Goal: Task Accomplishment & Management: Use online tool/utility

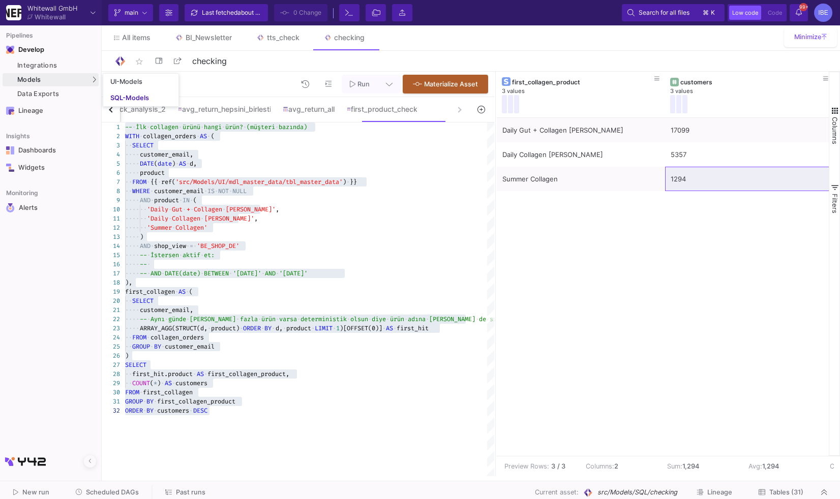
scroll to position [27, 14]
click at [111, 98] on div "SQL-Models" at bounding box center [129, 98] width 39 height 8
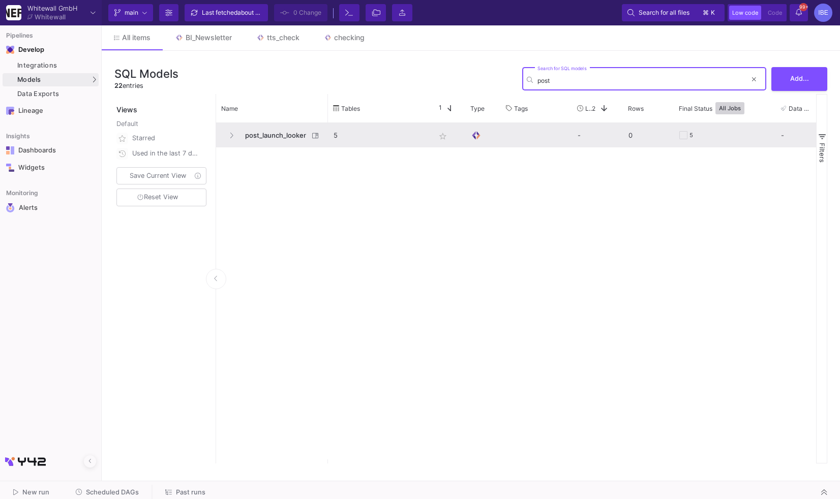
type input "post"
click at [274, 128] on span "post_launch_looker" at bounding box center [274, 136] width 70 height 24
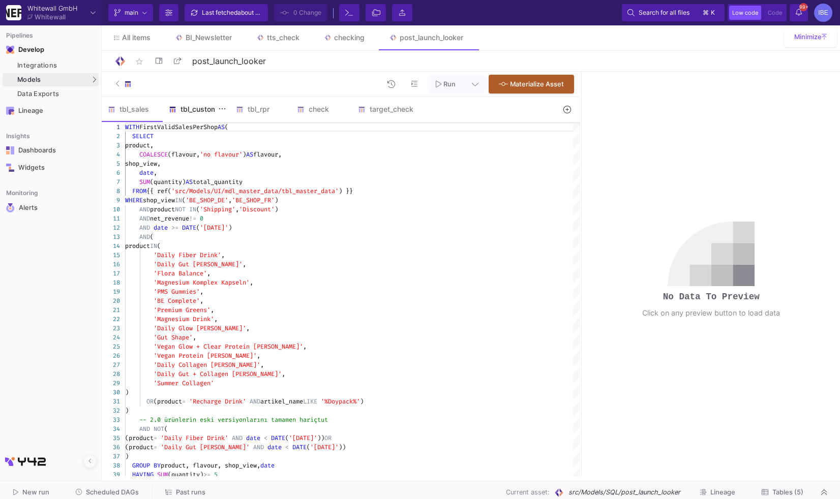
click at [206, 108] on div "tbl_customer" at bounding box center [196, 109] width 55 height 8
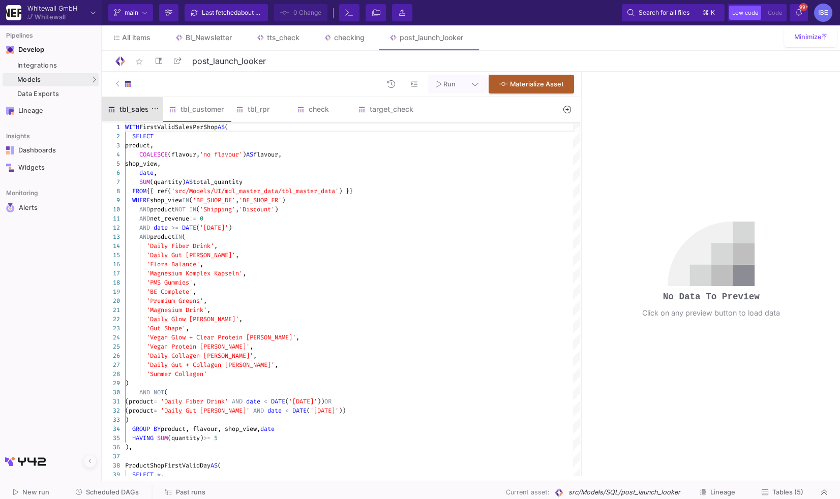
click at [142, 110] on div "tbl_sales" at bounding box center [132, 109] width 49 height 8
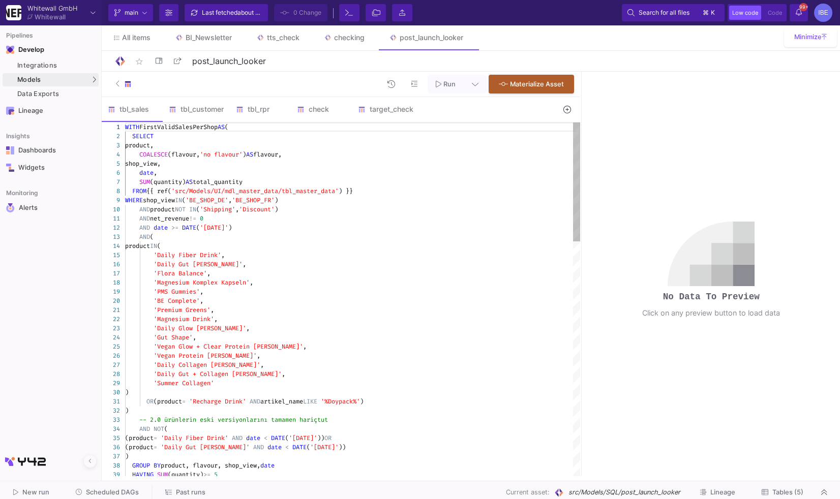
drag, startPoint x: 155, startPoint y: 131, endPoint x: 203, endPoint y: 186, distance: 73.5
click at [203, 186] on span "total_quantity" at bounding box center [218, 182] width 50 height 8
type textarea "WITH FirstValidSalesPerShop AS ( SELECT product, COALESCE(flavour, 'no flavour'…"
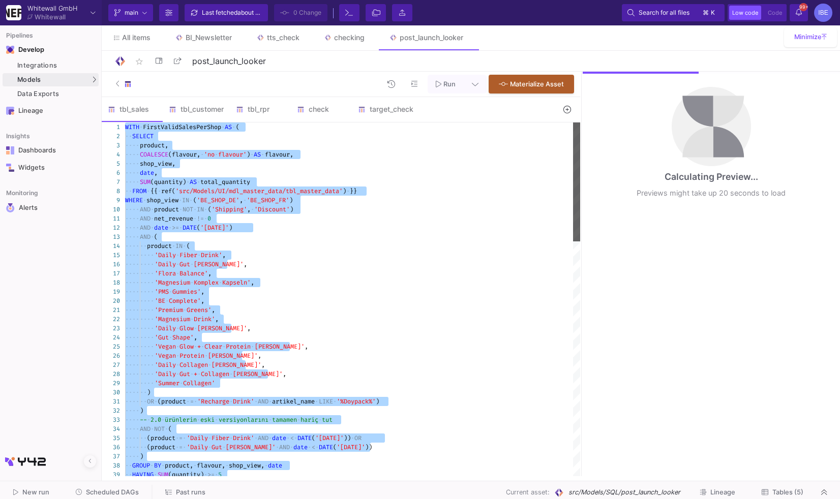
drag, startPoint x: 579, startPoint y: 179, endPoint x: 470, endPoint y: 164, distance: 109.4
click at [471, 164] on div "WITH · FirstValidSalesPerShop · AS · ( ·· SELECT ···· product, ···· COALESCE (f…" at bounding box center [352, 300] width 455 height 354
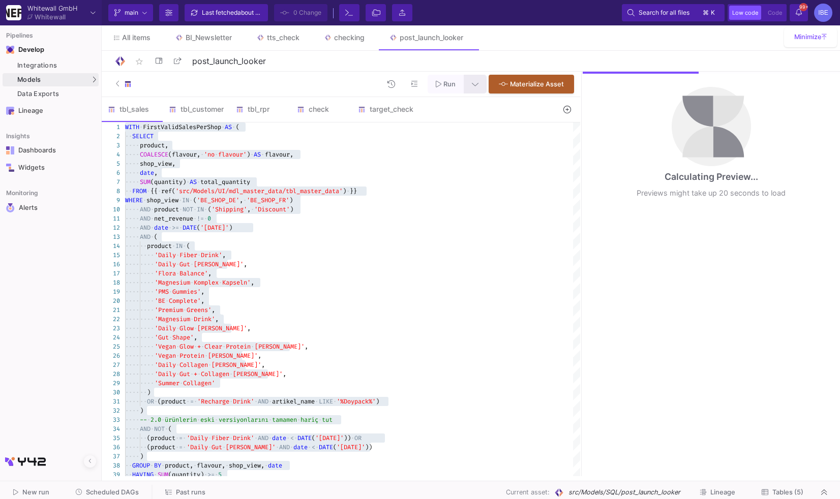
click at [476, 88] on fa-icon at bounding box center [475, 84] width 7 height 9
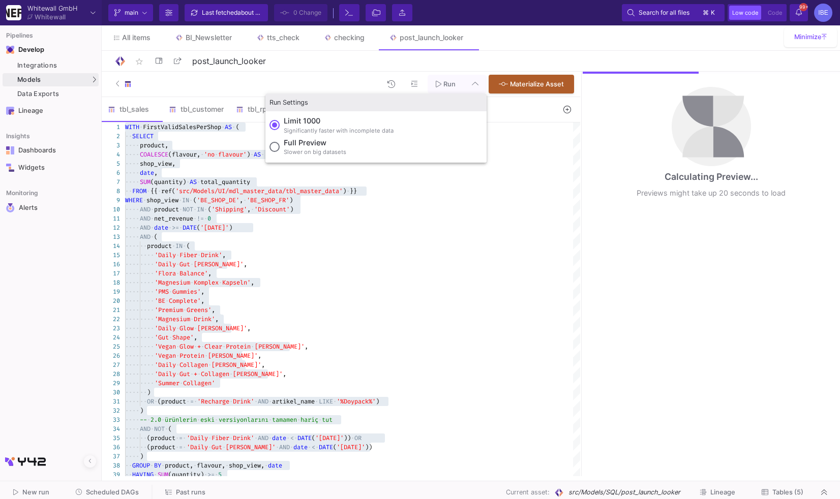
click at [349, 152] on label "Full preview Slower on big datasets" at bounding box center [375, 147] width 213 height 21
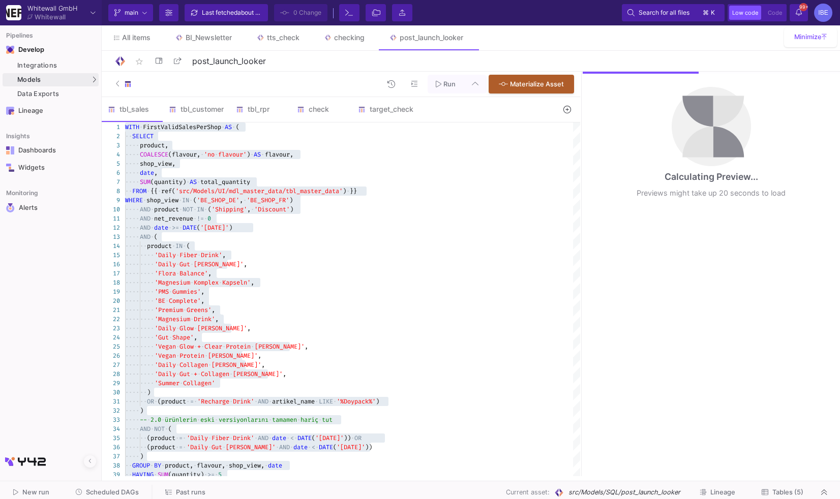
click at [280, 152] on input "Full preview Slower on big datasets" at bounding box center [274, 147] width 10 height 10
radio input "true"
click at [449, 83] on span "Run" at bounding box center [449, 84] width 12 height 8
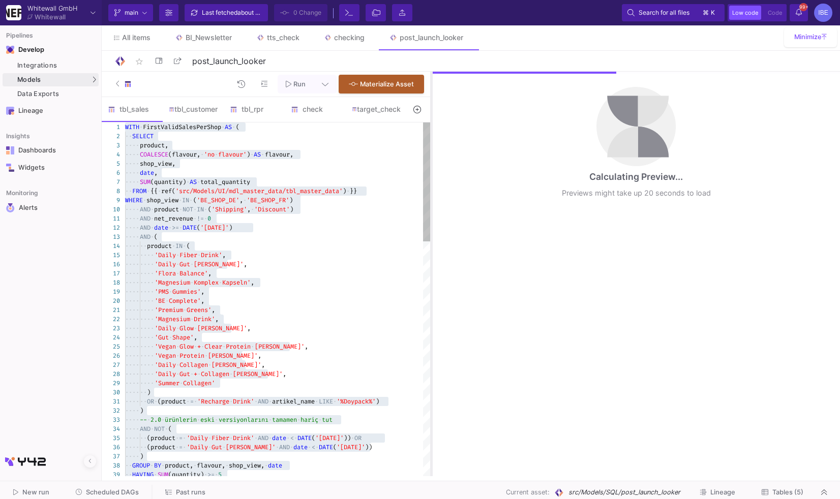
drag, startPoint x: 581, startPoint y: 174, endPoint x: 430, endPoint y: 154, distance: 152.9
click at [430, 154] on div at bounding box center [431, 274] width 3 height 405
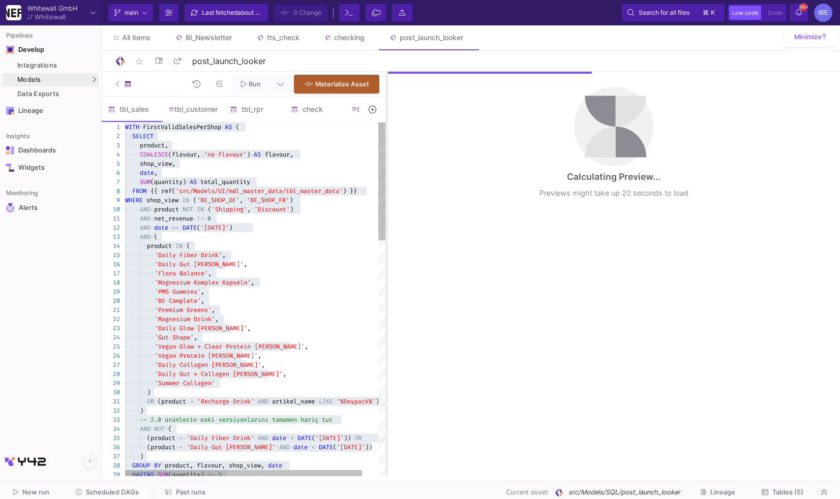
drag, startPoint x: 429, startPoint y: 155, endPoint x: 385, endPoint y: 155, distance: 43.2
click at [385, 155] on div at bounding box center [386, 274] width 3 height 405
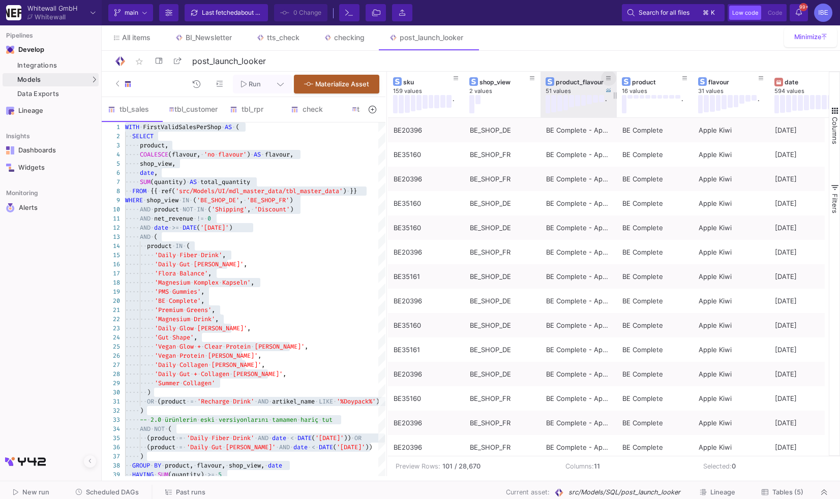
click at [609, 79] on icon at bounding box center [608, 79] width 5 height 6
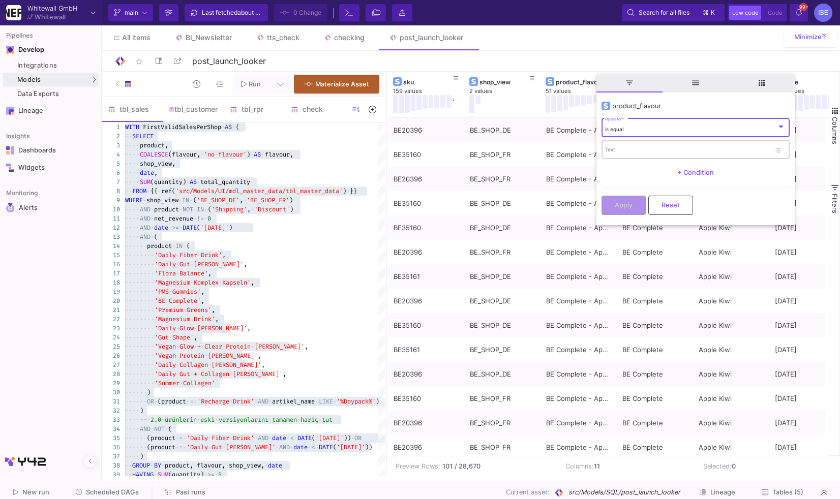
click at [615, 146] on div "Text" at bounding box center [687, 149] width 165 height 21
type input "Hazelnut"
click at [664, 125] on div "is equal Operator *" at bounding box center [695, 127] width 181 height 21
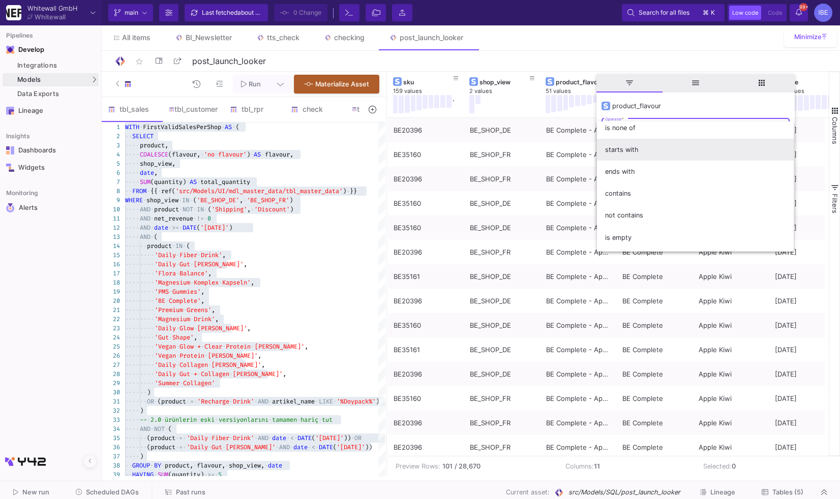
scroll to position [76, 0]
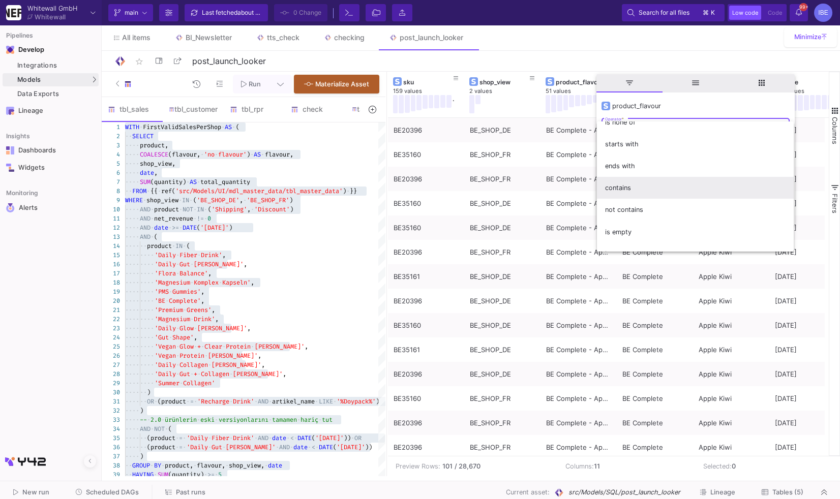
click at [652, 192] on span "contains" at bounding box center [695, 188] width 181 height 22
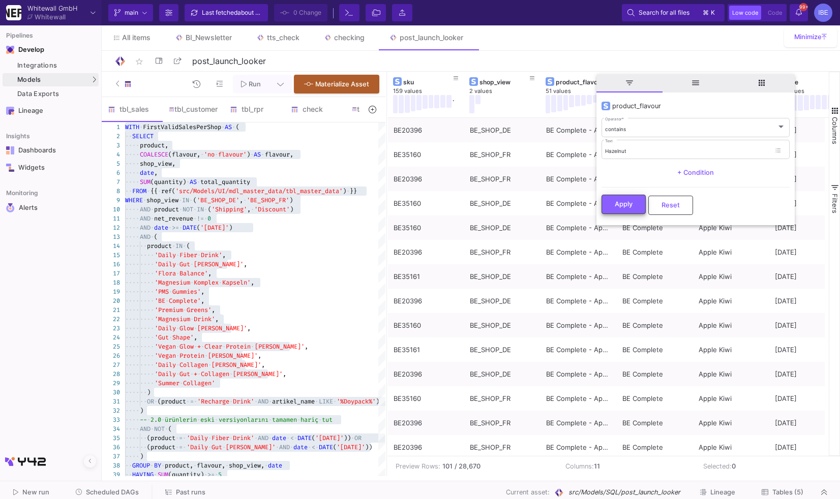
click at [623, 200] on button "Apply" at bounding box center [624, 204] width 44 height 19
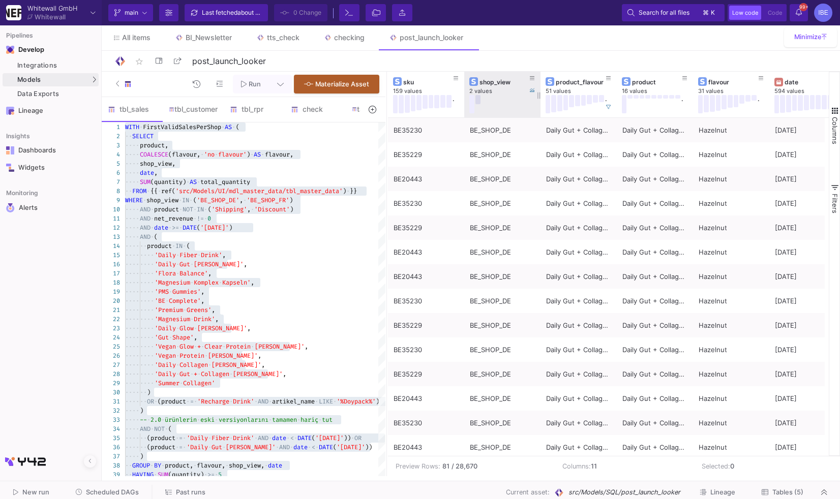
click at [478, 101] on button at bounding box center [477, 99] width 5 height 9
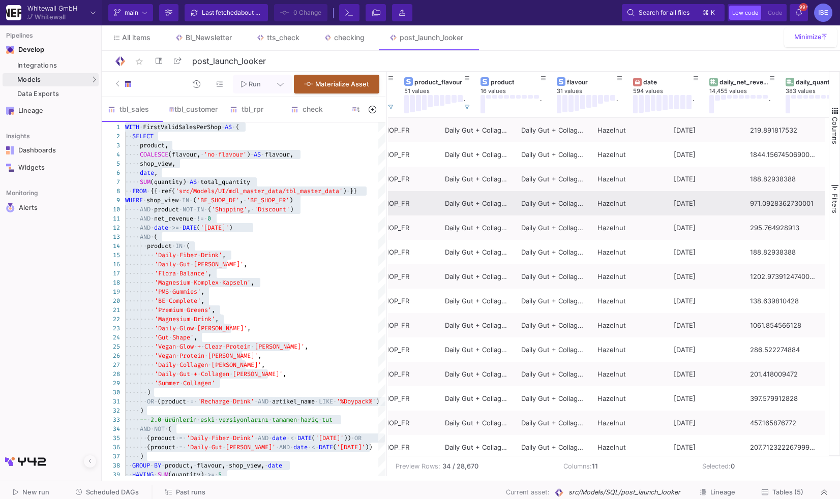
scroll to position [0, 0]
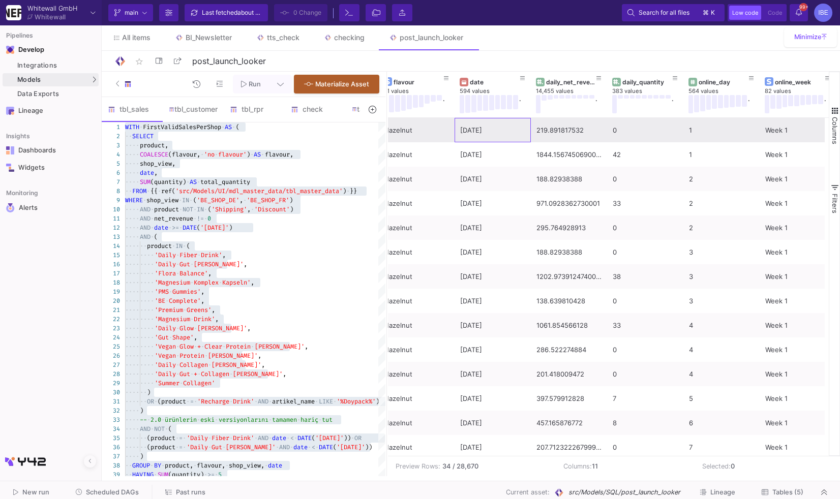
click at [493, 133] on div "[DATE]" at bounding box center [492, 130] width 65 height 24
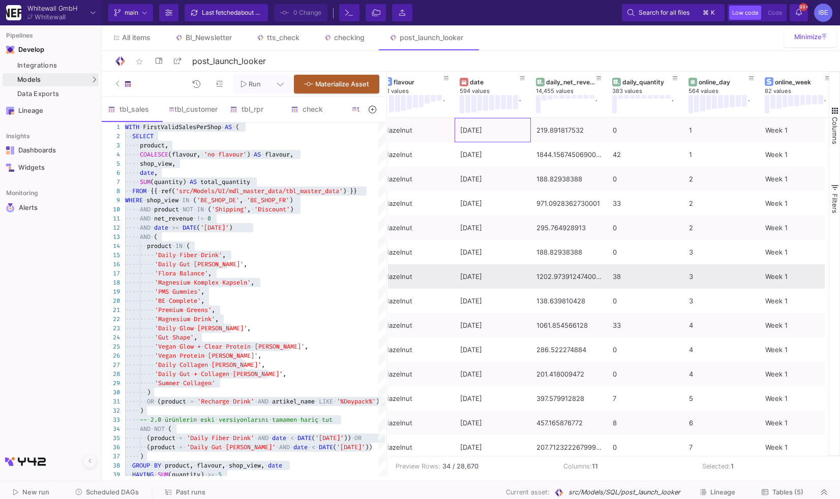
scroll to position [0, 276]
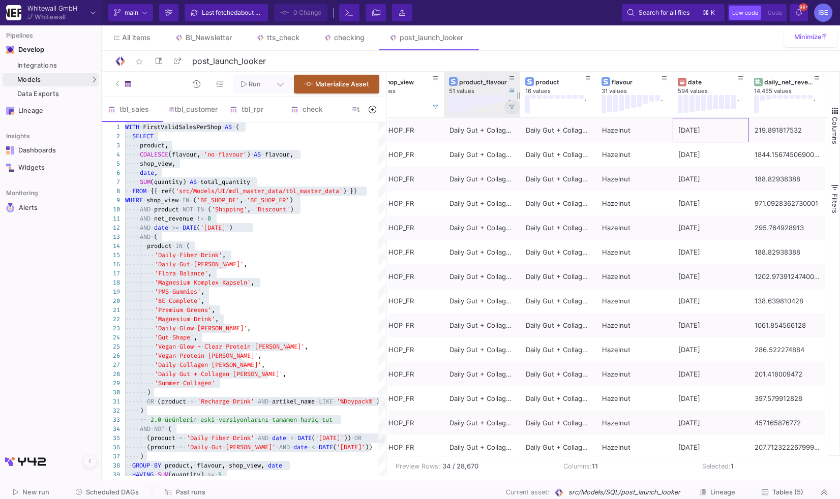
click at [516, 103] on button at bounding box center [511, 107] width 15 height 15
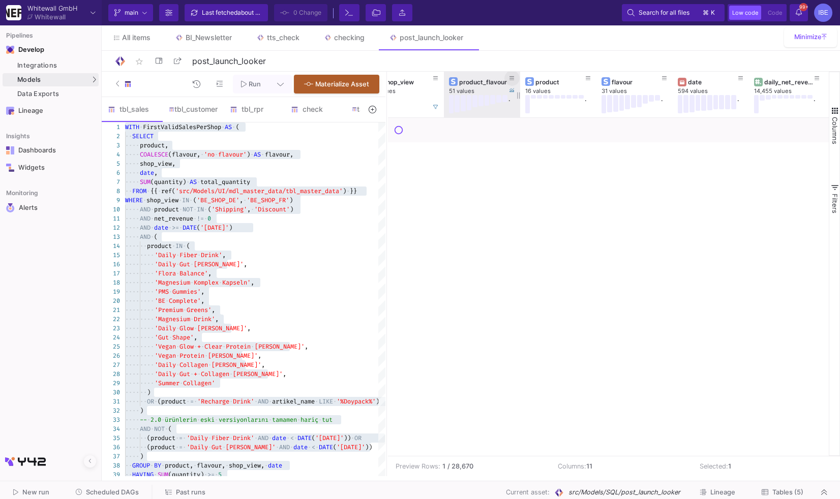
click at [511, 81] on fa-icon at bounding box center [511, 78] width 5 height 7
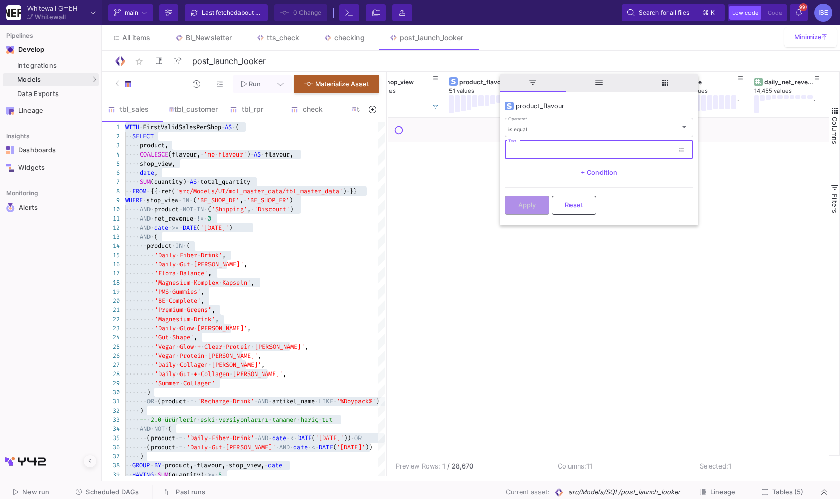
click at [519, 152] on input "Text" at bounding box center [590, 151] width 165 height 7
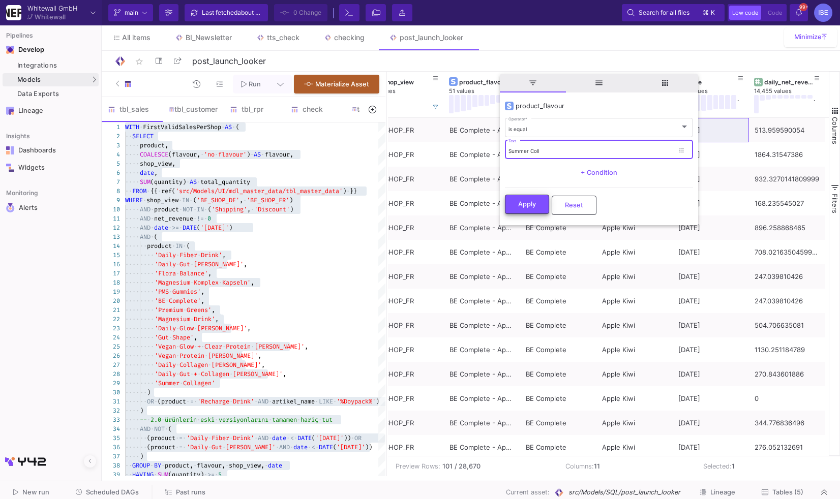
type input "Summer Coll"
click at [521, 197] on button "Apply" at bounding box center [527, 204] width 44 height 19
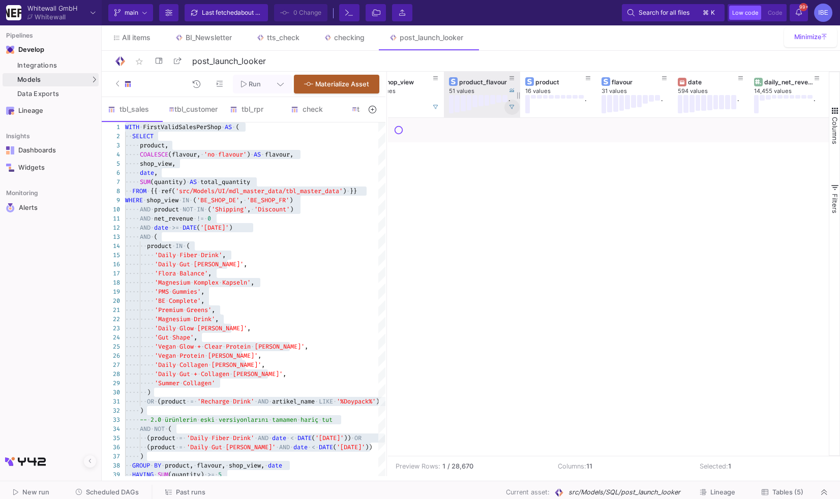
click at [511, 106] on icon at bounding box center [511, 107] width 5 height 5
click at [508, 79] on button at bounding box center [511, 78] width 15 height 15
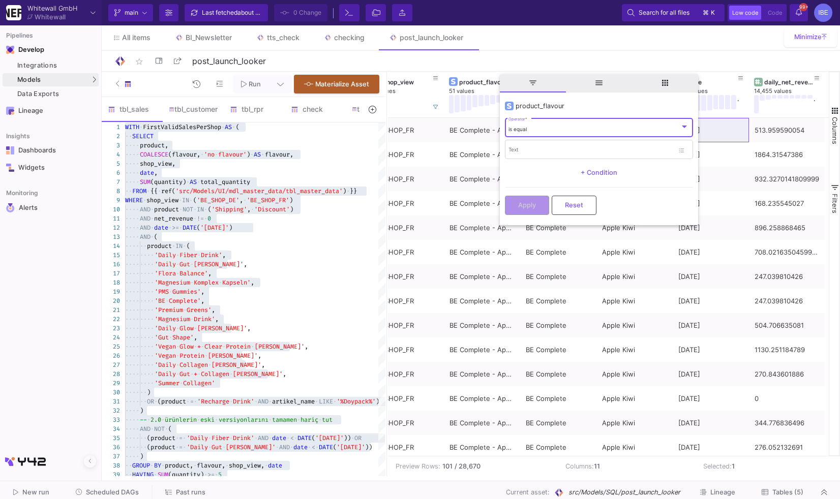
click at [531, 127] on div "is equal" at bounding box center [593, 129] width 171 height 7
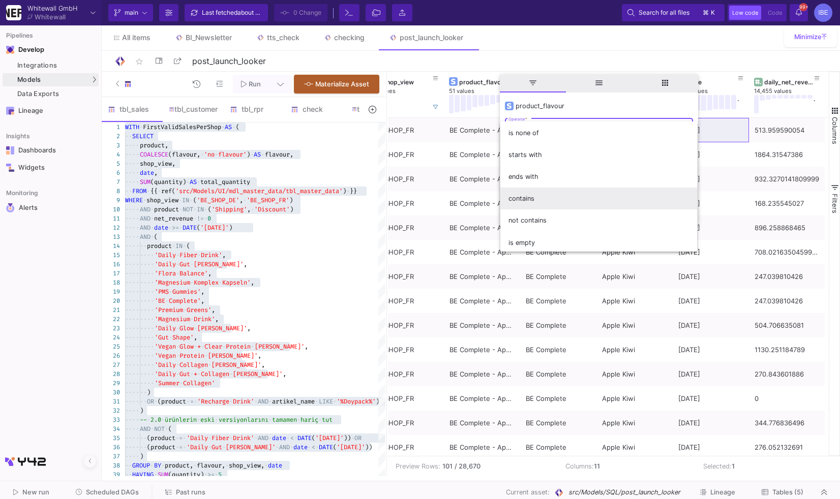
click at [547, 196] on span "contains" at bounding box center [598, 199] width 181 height 22
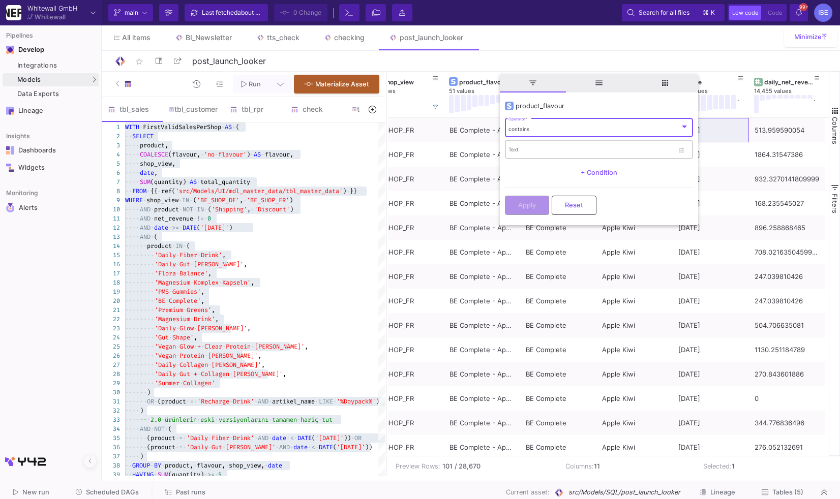
click at [537, 144] on div "Text" at bounding box center [590, 149] width 165 height 21
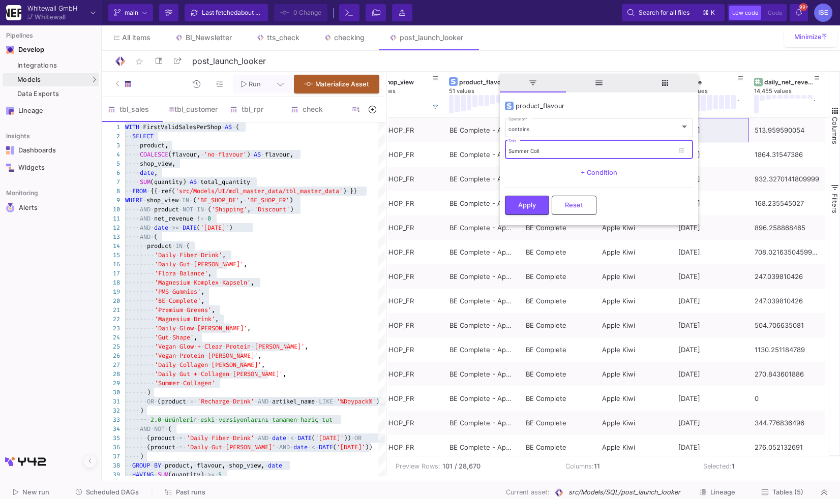
type input "Summer Colla"
click at [526, 213] on button "Apply" at bounding box center [527, 204] width 44 height 19
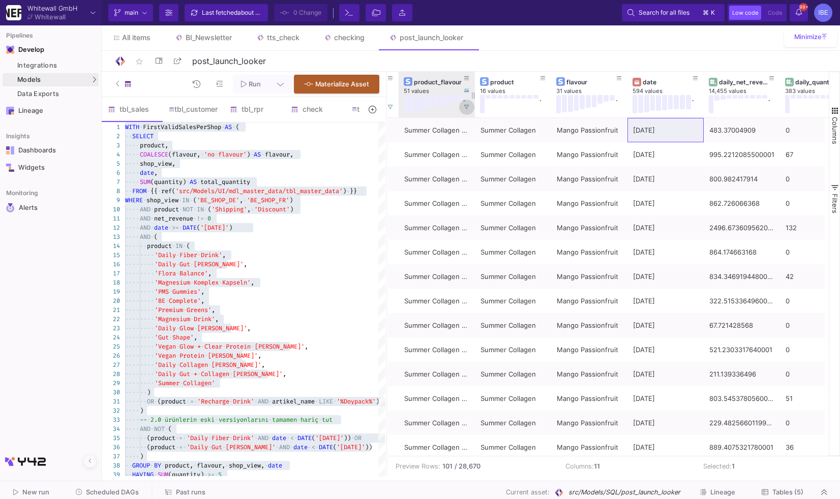
click at [469, 107] on button at bounding box center [466, 107] width 15 height 15
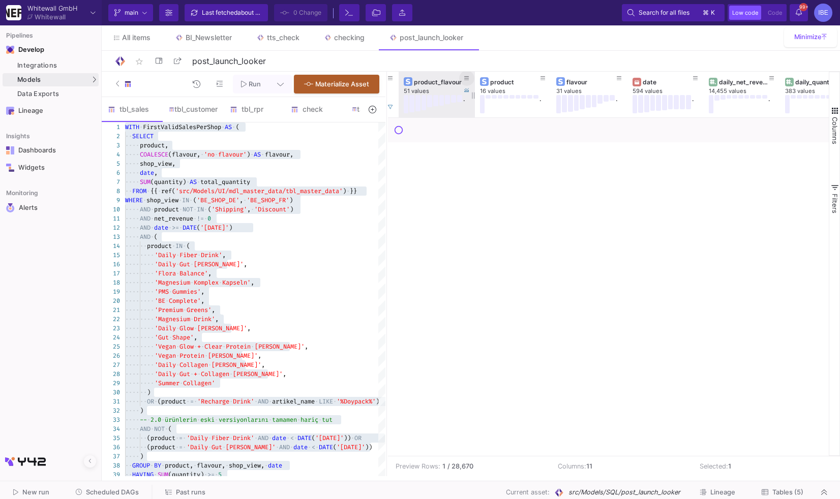
click at [466, 79] on icon at bounding box center [466, 79] width 5 height 6
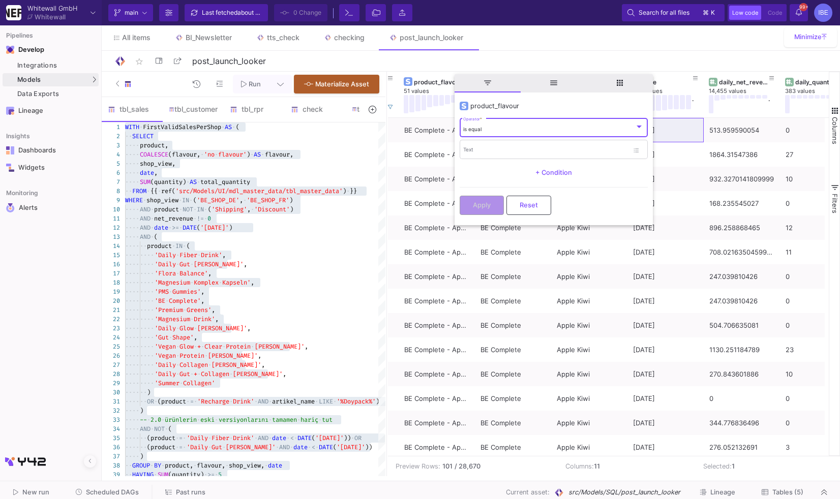
click at [490, 129] on div "is equal" at bounding box center [548, 129] width 171 height 7
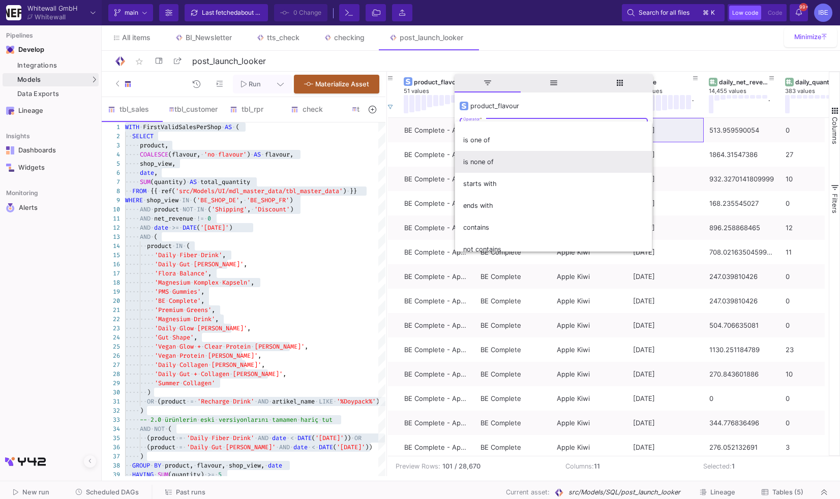
scroll to position [53, 0]
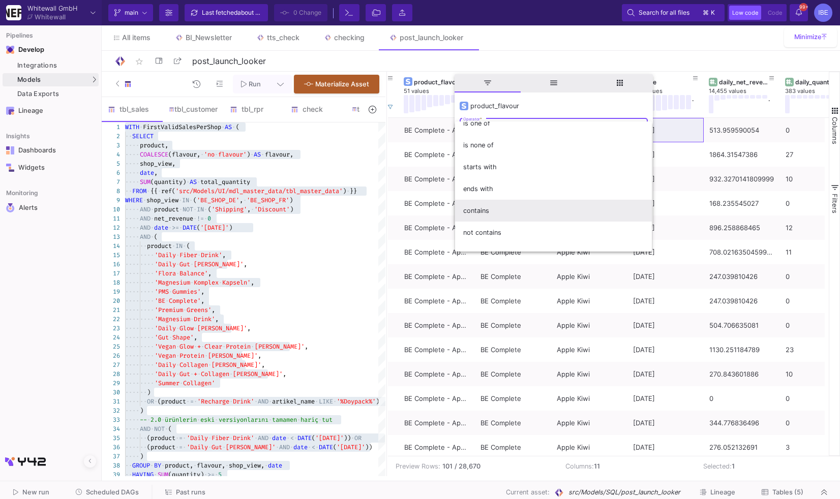
click at [496, 210] on span "contains" at bounding box center [553, 211] width 181 height 22
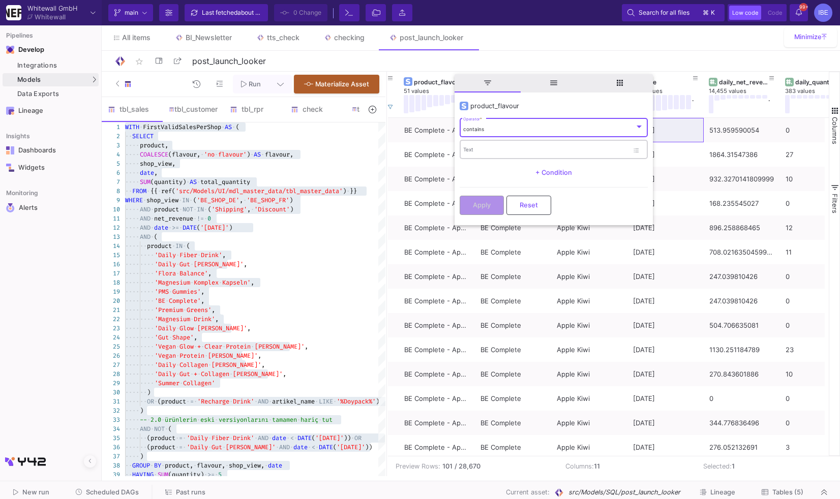
click at [495, 149] on input "Text" at bounding box center [545, 151] width 165 height 7
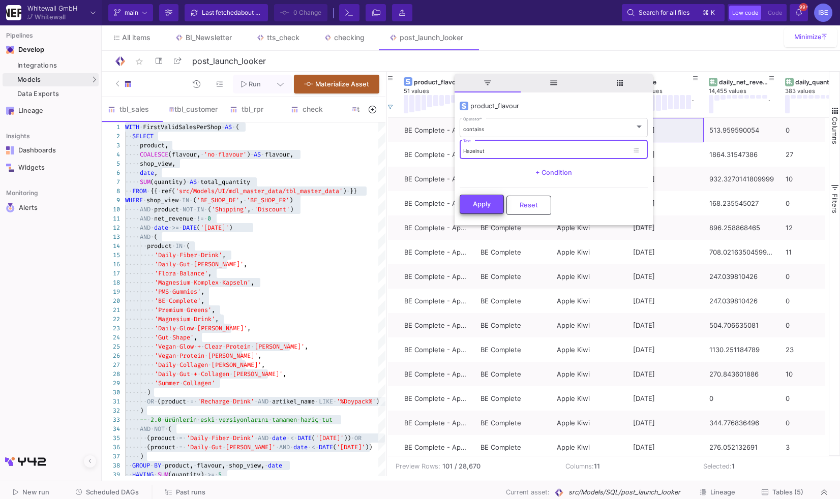
type input "Hazelnut"
click at [486, 203] on span "Apply" at bounding box center [482, 204] width 18 height 8
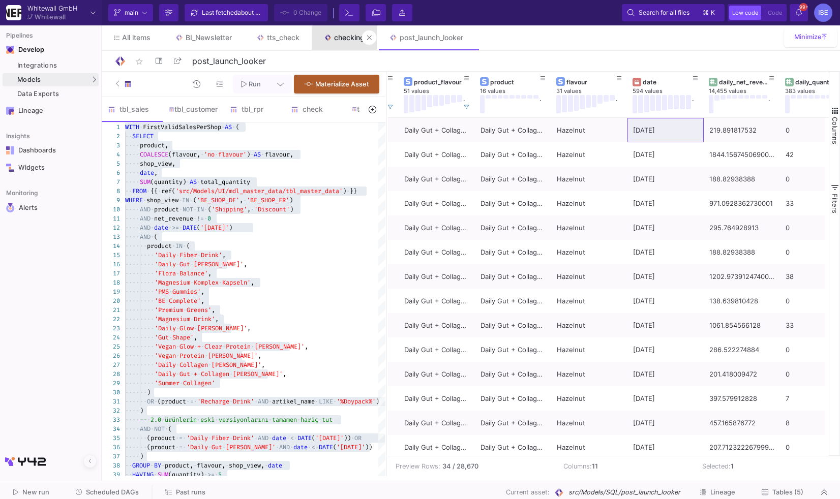
click at [349, 37] on div "checking" at bounding box center [349, 38] width 31 height 8
type input "checking"
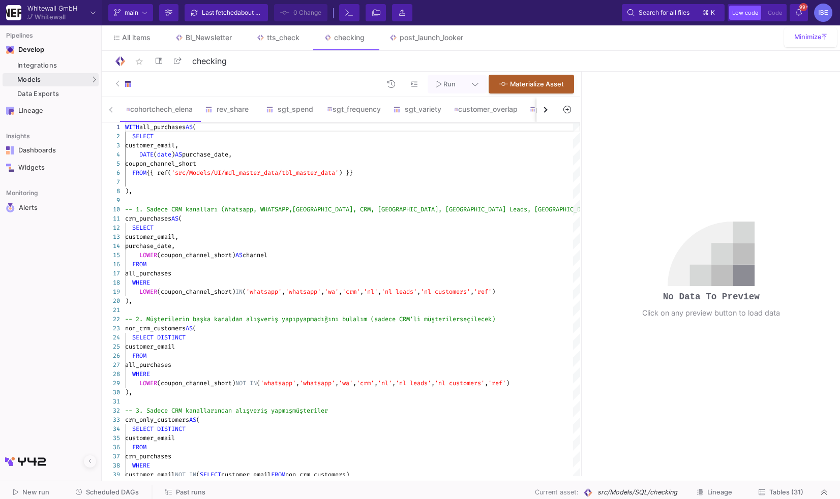
click at [543, 109] on div "button" at bounding box center [545, 110] width 6 height 6
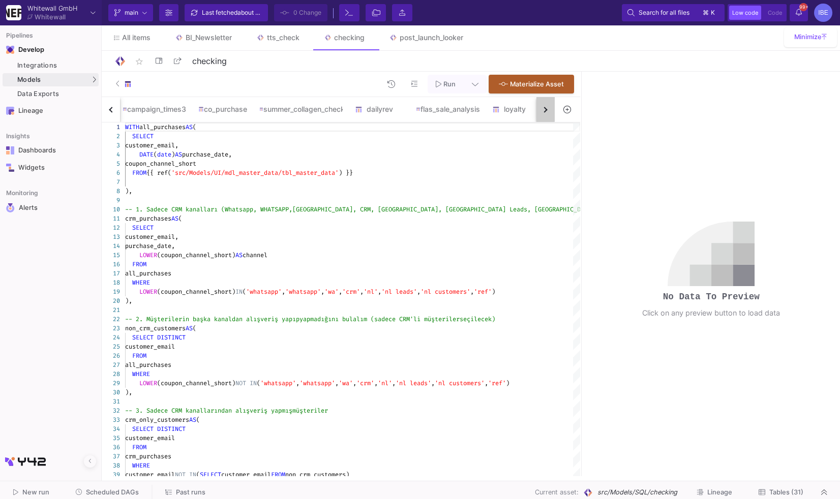
click at [543, 109] on div "button" at bounding box center [545, 110] width 6 height 6
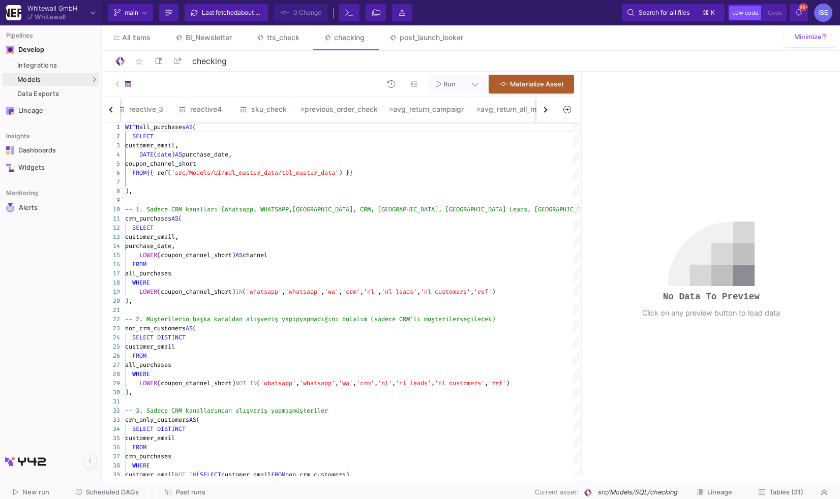
click at [543, 109] on div "button" at bounding box center [545, 110] width 6 height 6
click at [543, 109] on div "cohortchech_elena rev_share sgt_spend sgt_frequency sgt_variety customer_overla…" at bounding box center [328, 109] width 453 height 25
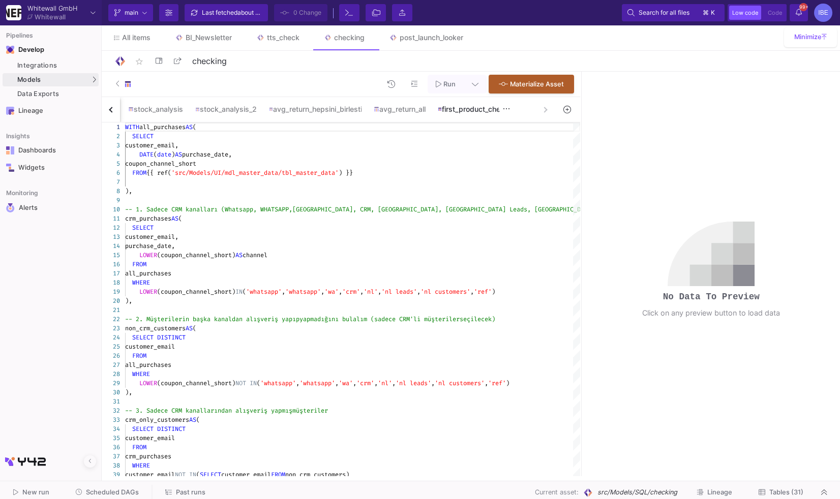
click at [505, 113] on div "first_product_check" at bounding box center [473, 109] width 82 height 24
